Goal: Check status

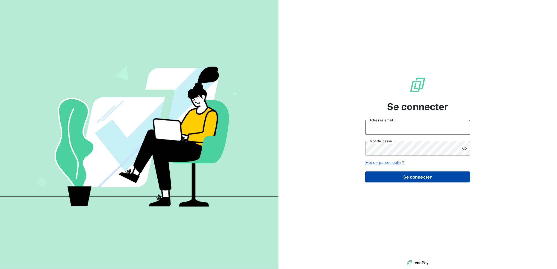
type input "r.goruchon@auditpl.fr"
click at [405, 176] on button "Se connecter" at bounding box center [418, 177] width 105 height 11
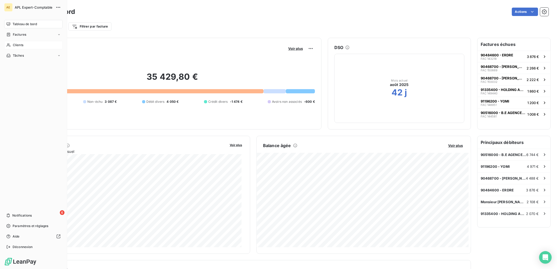
click at [24, 45] on div "Clients" at bounding box center [33, 45] width 59 height 8
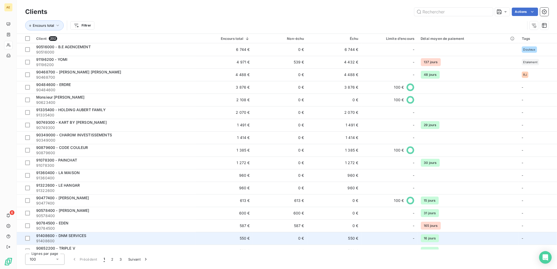
click at [67, 237] on span "91408600 - DNM SERVICES" at bounding box center [61, 236] width 50 height 4
